Goal: Transaction & Acquisition: Purchase product/service

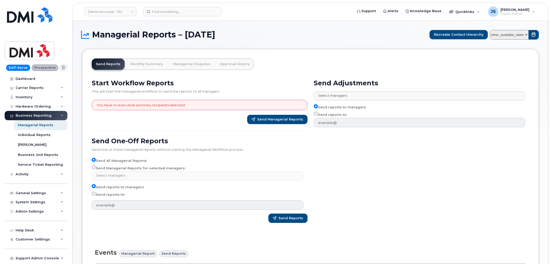
select select
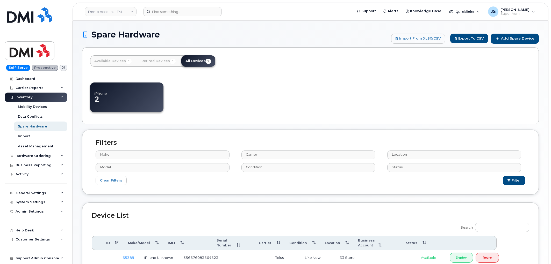
select select
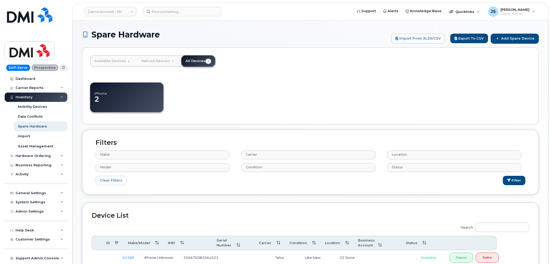
select select
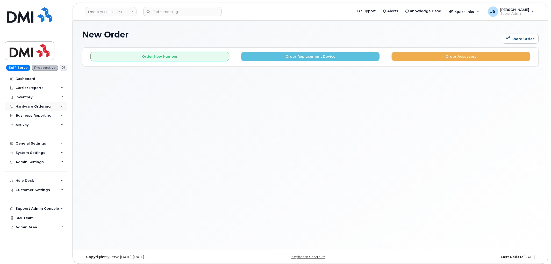
click at [31, 107] on div "Hardware Ordering" at bounding box center [33, 107] width 35 height 4
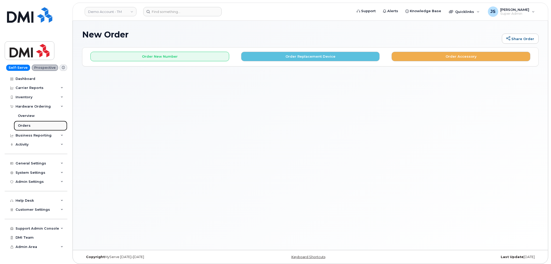
click at [32, 126] on link "Orders" at bounding box center [41, 126] width 54 height 10
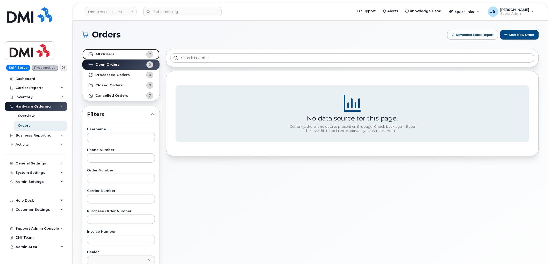
click at [131, 53] on link "All Orders 7" at bounding box center [120, 54] width 77 height 10
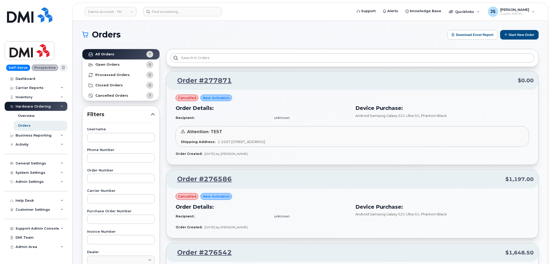
click at [303, 37] on h1 "Orders" at bounding box center [263, 35] width 363 height 8
click at [520, 35] on button "Start New Order" at bounding box center [519, 35] width 39 height 10
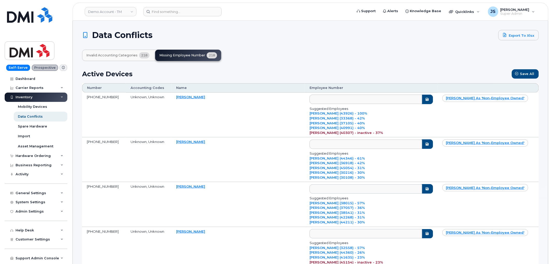
click at [100, 59] on button "Invalid Accounting Categories 218" at bounding box center [117, 55] width 71 height 11
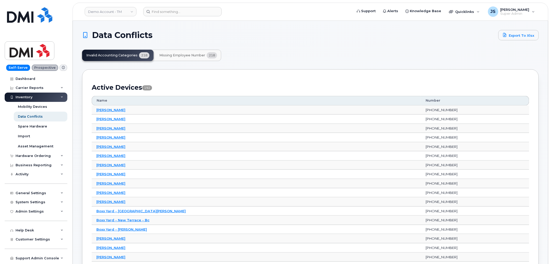
click at [263, 51] on div "Invalid Accounting Categories 218 Missing Employee Number 218" at bounding box center [310, 55] width 457 height 11
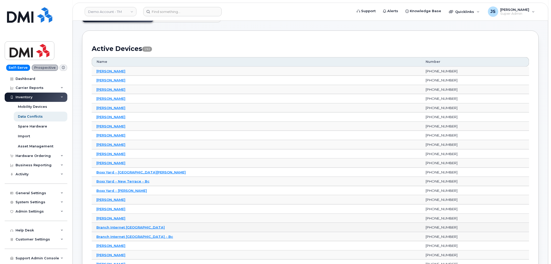
scroll to position [29, 0]
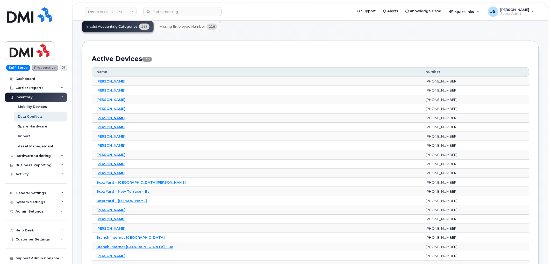
click at [179, 27] on span "Missing Employee Number" at bounding box center [182, 27] width 46 height 4
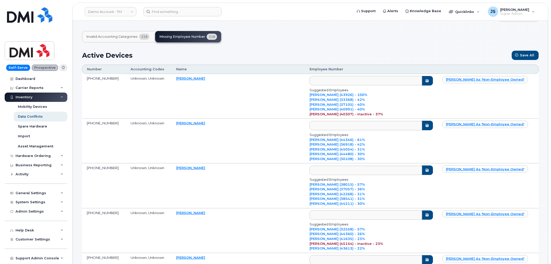
scroll to position [29, 0]
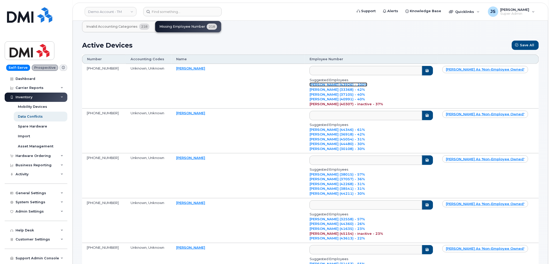
click at [323, 86] on link "Mark Smith (43926) - 100%" at bounding box center [339, 85] width 58 height 4
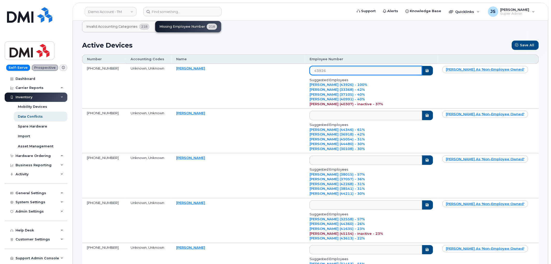
click at [412, 71] on input "43926" at bounding box center [366, 70] width 112 height 9
type input "4"
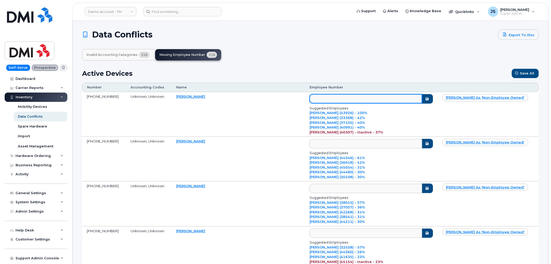
scroll to position [0, 0]
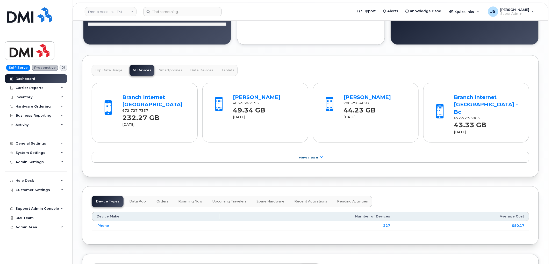
scroll to position [483, 0]
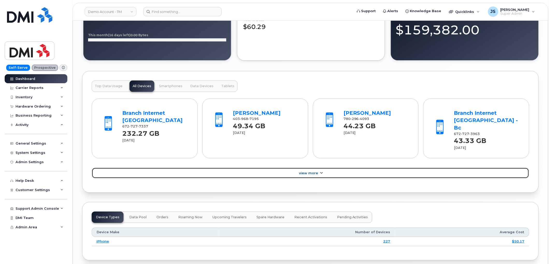
click at [285, 168] on link "View More" at bounding box center [310, 173] width 437 height 11
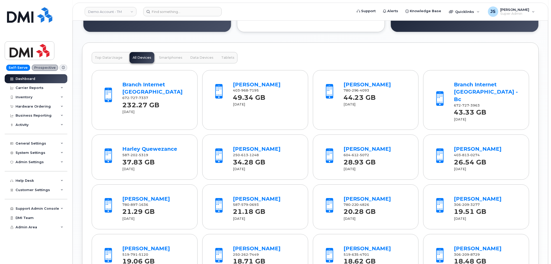
scroll to position [511, 0]
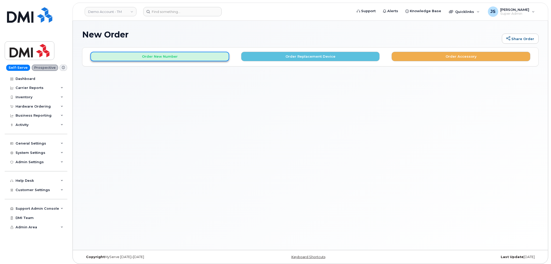
click at [212, 56] on button "Order New Number" at bounding box center [159, 57] width 139 height 10
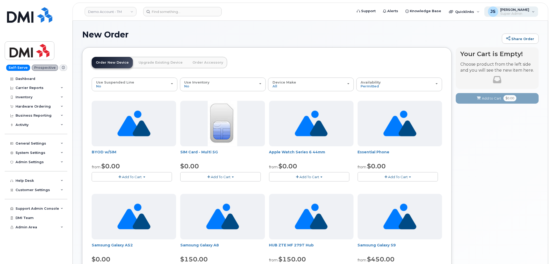
click at [524, 11] on span "[PERSON_NAME]" at bounding box center [514, 10] width 29 height 4
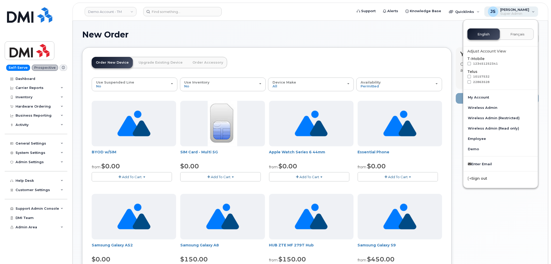
click at [530, 11] on div "JS Jade Stoffey Super Admin" at bounding box center [511, 11] width 54 height 10
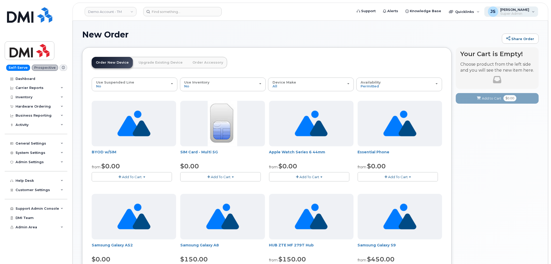
click at [524, 13] on span "Super Admin" at bounding box center [514, 14] width 29 height 4
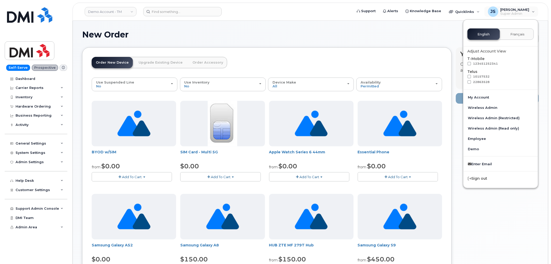
drag, startPoint x: 430, startPoint y: 37, endPoint x: 445, endPoint y: 45, distance: 16.8
click at [430, 37] on h1 "New Order" at bounding box center [290, 34] width 417 height 9
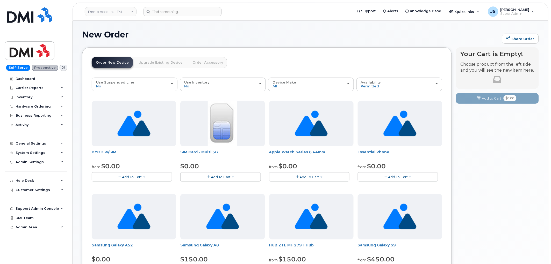
click at [466, 185] on div "Your Cart is Empty! Choose product from the left side and you will see the new …" at bounding box center [497, 247] width 83 height 401
